Goal: Information Seeking & Learning: Learn about a topic

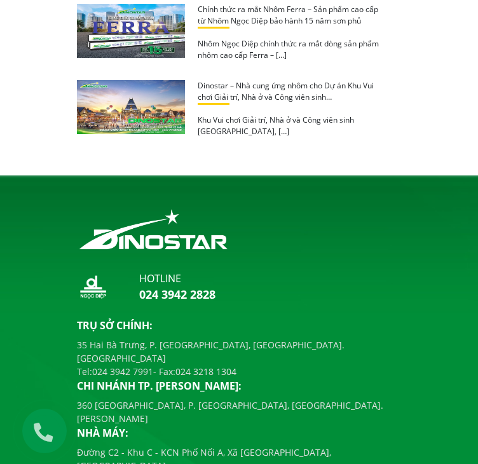
scroll to position [1905, 0]
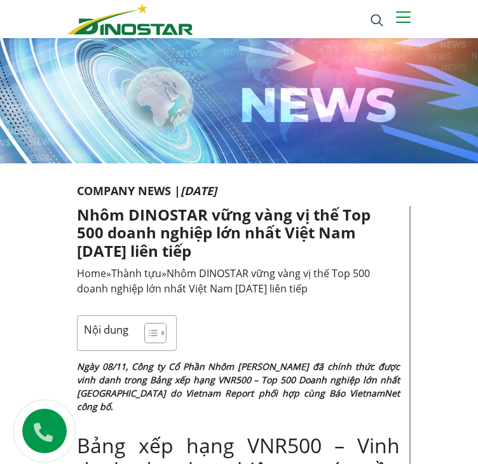
click at [0, 0] on link "Giới thiệu" at bounding box center [0, 0] width 0 height 0
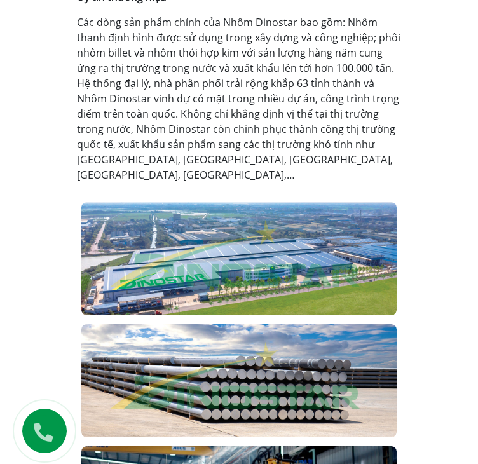
scroll to position [762, 0]
